Goal: Task Accomplishment & Management: Manage account settings

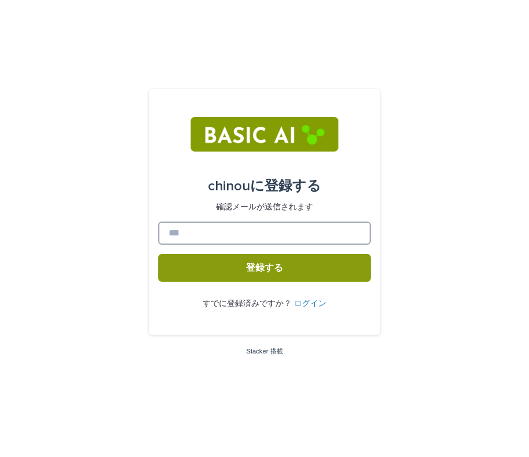
click at [284, 225] on input at bounding box center [264, 232] width 213 height 23
type input "**********"
click at [295, 270] on button "登録する" at bounding box center [264, 268] width 213 height 28
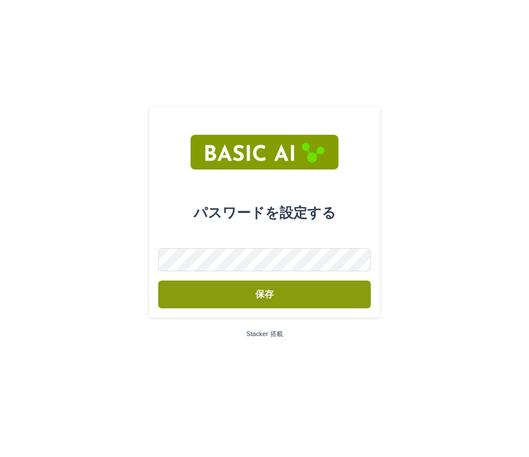
click at [235, 242] on form "パスワードを設定する 保存" at bounding box center [264, 212] width 213 height 192
click at [246, 293] on button "保存" at bounding box center [264, 294] width 213 height 28
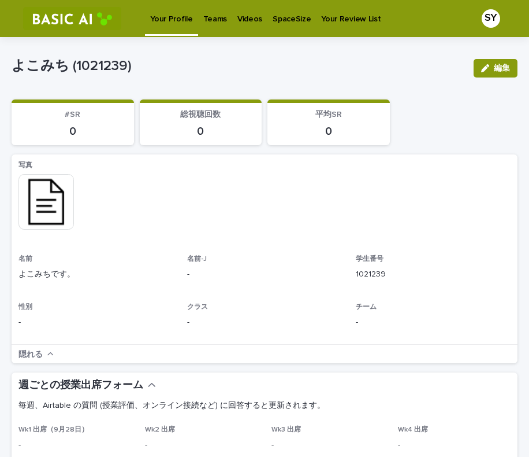
scroll to position [5, 0]
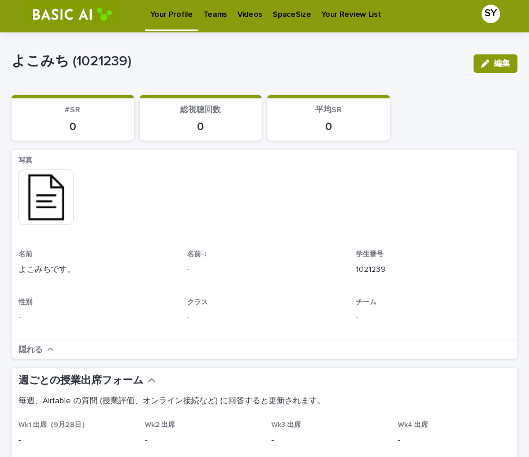
click at [481, 61] on icon "button" at bounding box center [485, 64] width 8 height 8
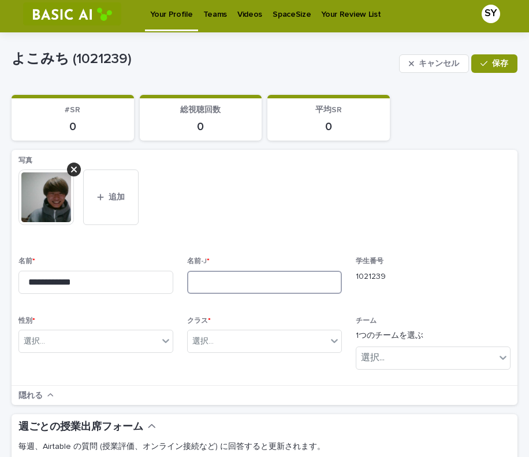
click at [220, 287] on input at bounding box center [264, 281] width 155 height 23
type input "*"
type input "***"
click at [162, 343] on icon at bounding box center [166, 341] width 12 height 12
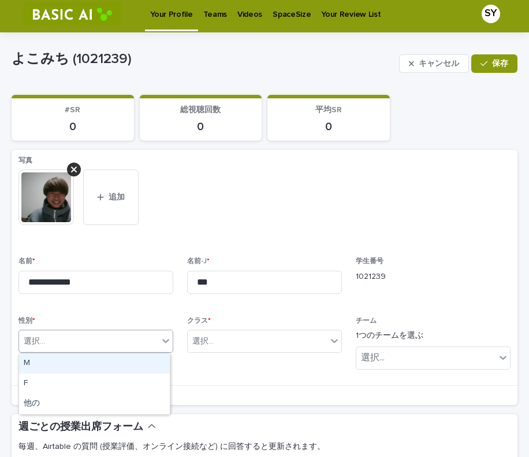
click at [118, 370] on div "M" at bounding box center [94, 363] width 151 height 20
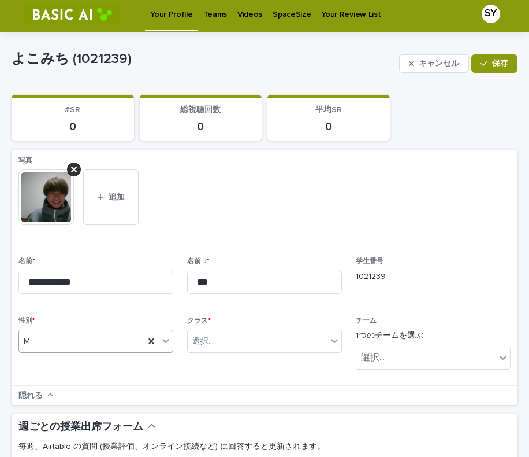
click at [250, 327] on div "クラス * 選択..." at bounding box center [264, 339] width 155 height 45
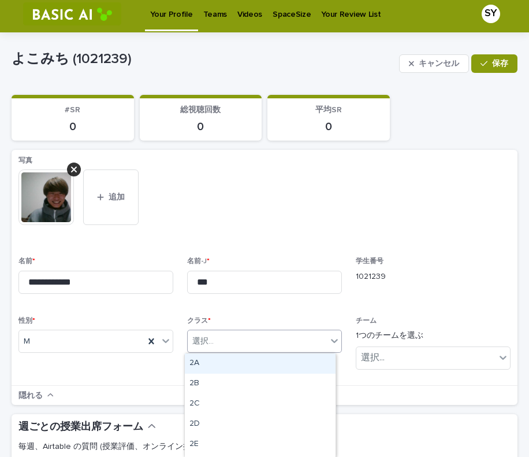
click at [252, 338] on div "選択..." at bounding box center [257, 341] width 139 height 19
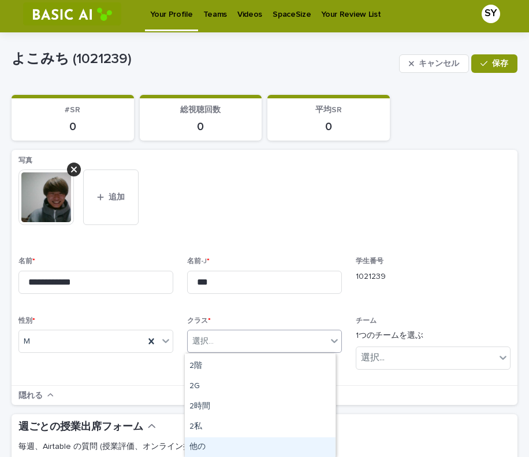
click at [224, 449] on div "他の" at bounding box center [260, 447] width 151 height 20
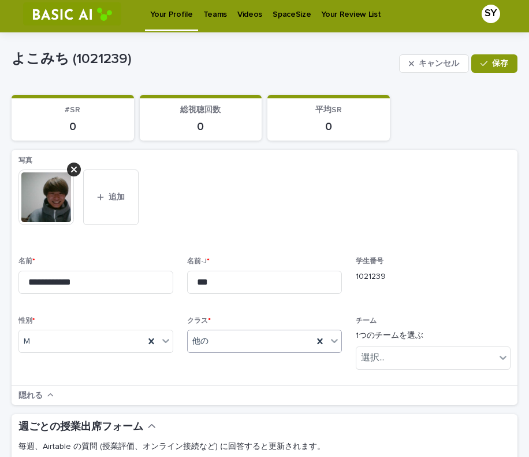
click at [397, 355] on div "選択..." at bounding box center [426, 357] width 139 height 19
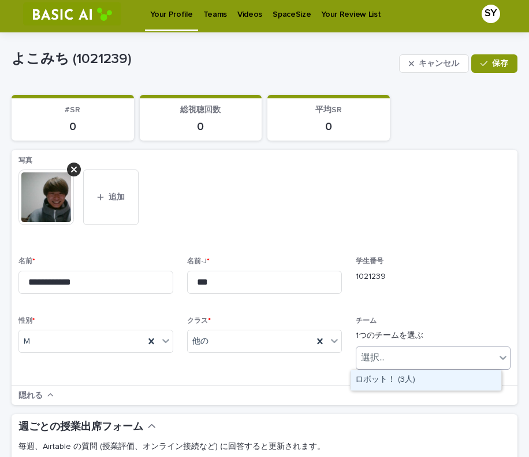
click at [395, 355] on div "選択..." at bounding box center [426, 357] width 139 height 19
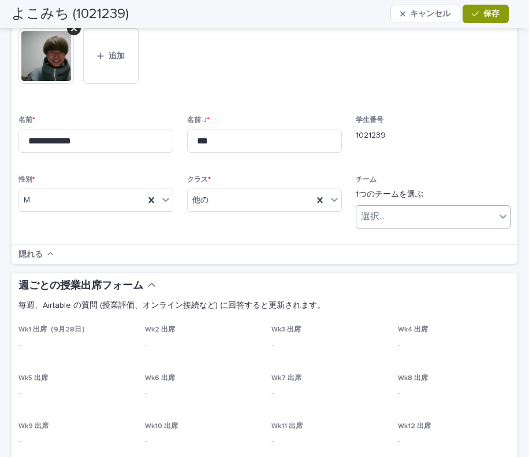
scroll to position [213, 0]
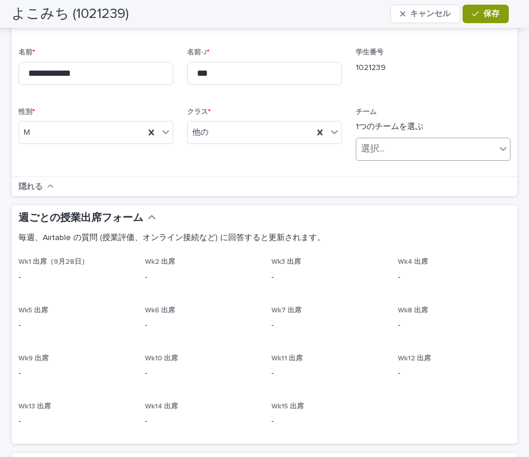
click at [491, 14] on font "保存" at bounding box center [492, 14] width 16 height 8
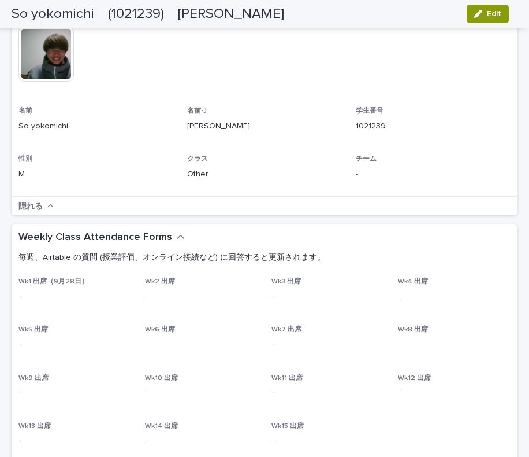
scroll to position [0, 0]
